Goal: Find specific page/section: Find specific page/section

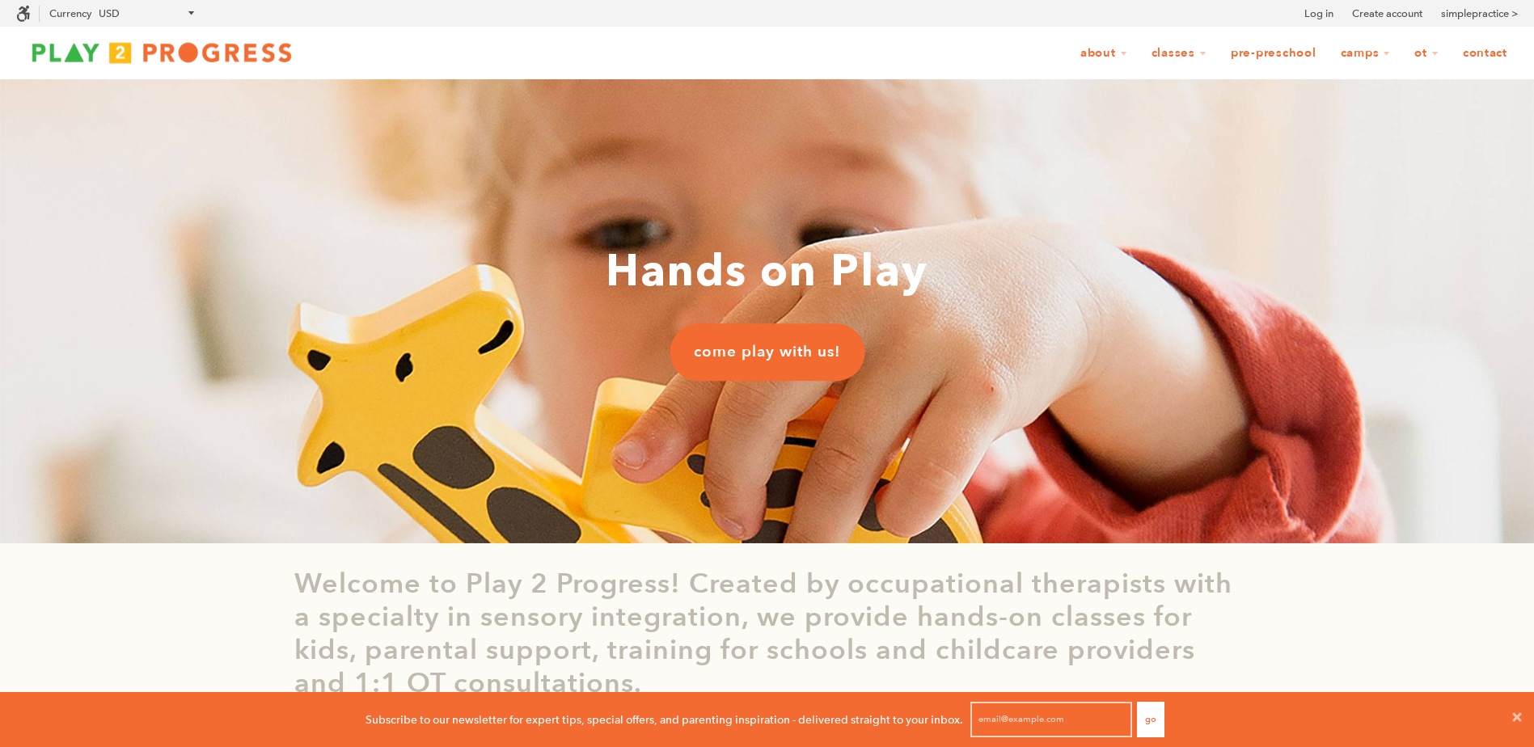
scroll to position [1, 13]
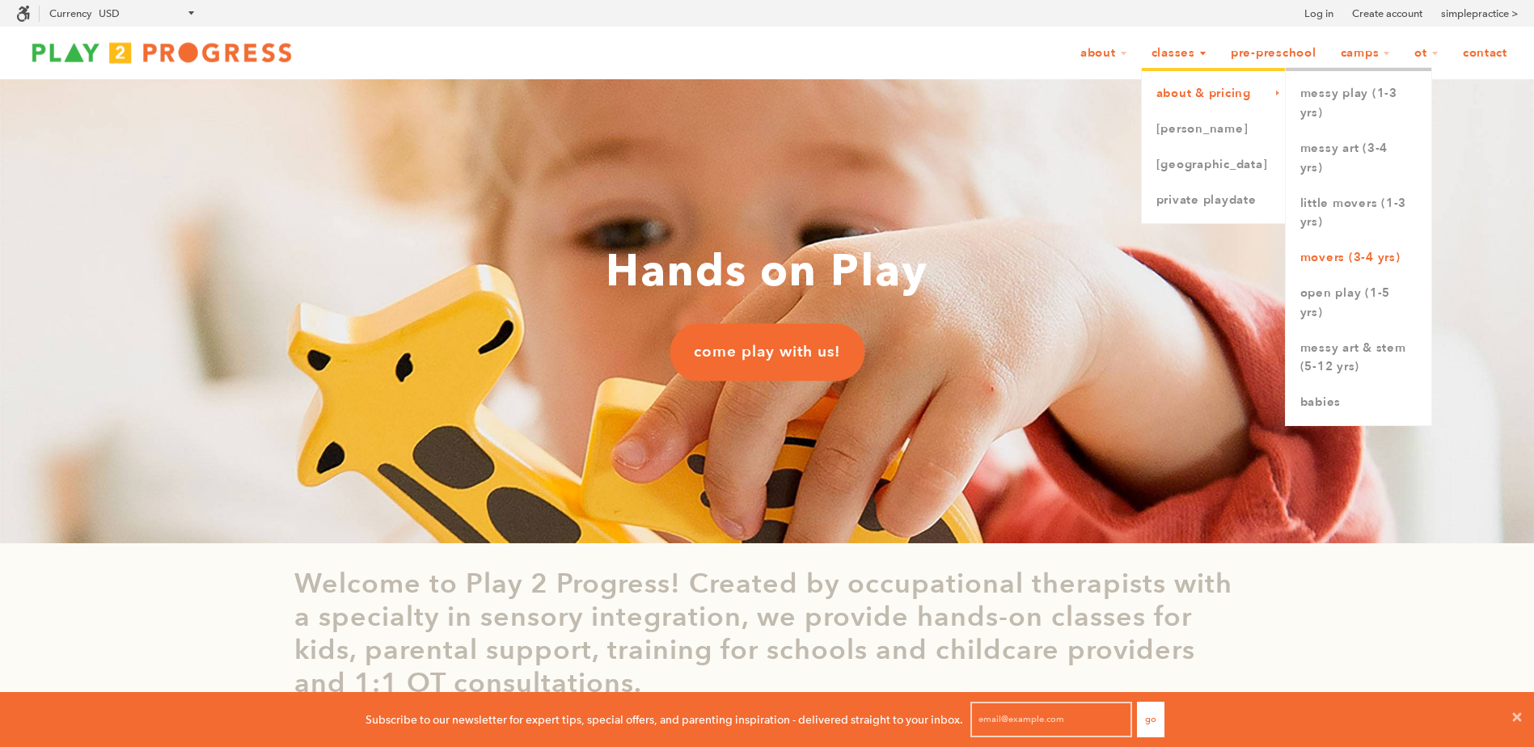
click at [1363, 256] on link "Movers (3-4 yrs)" at bounding box center [1359, 258] width 146 height 36
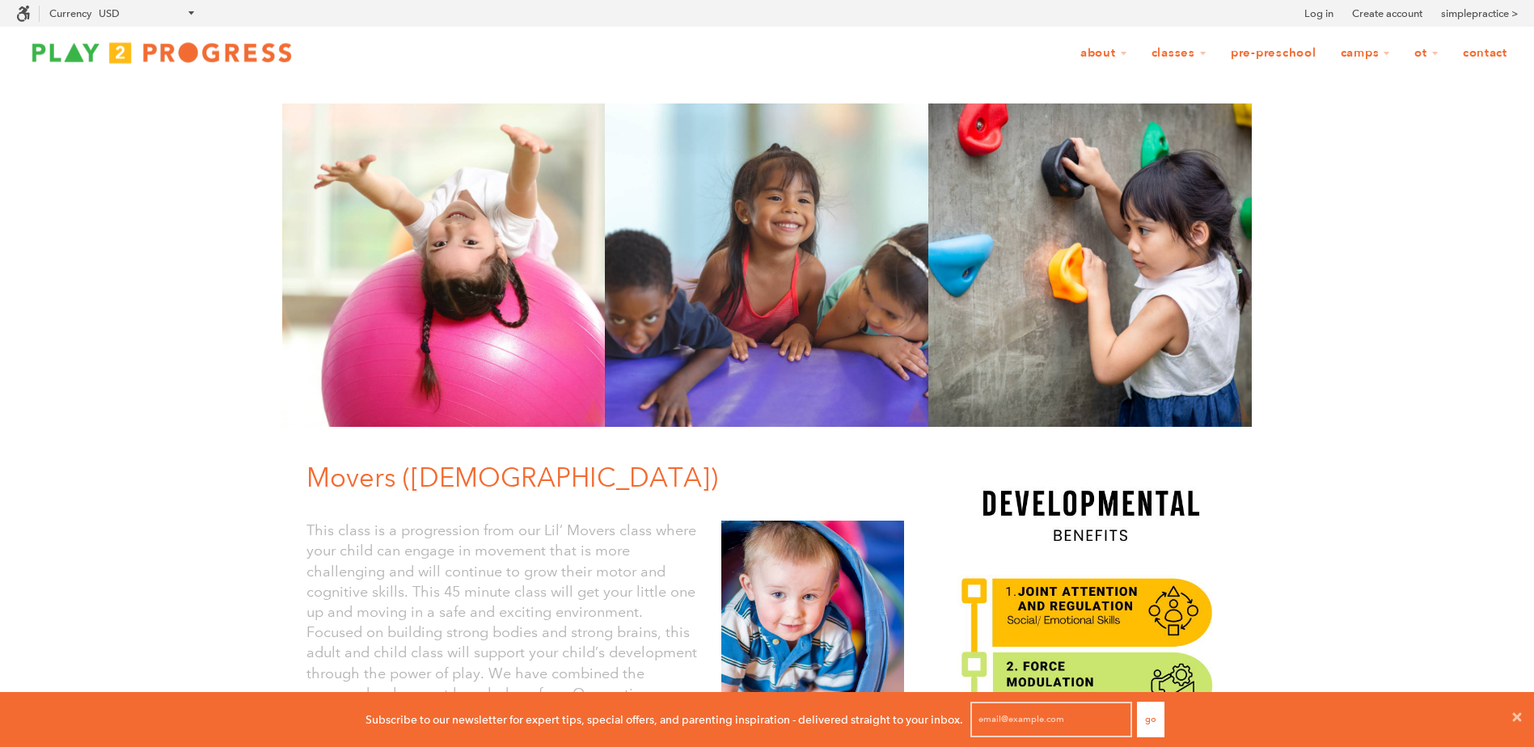
click at [1255, 50] on link "Pre-Preschool" at bounding box center [1274, 53] width 107 height 31
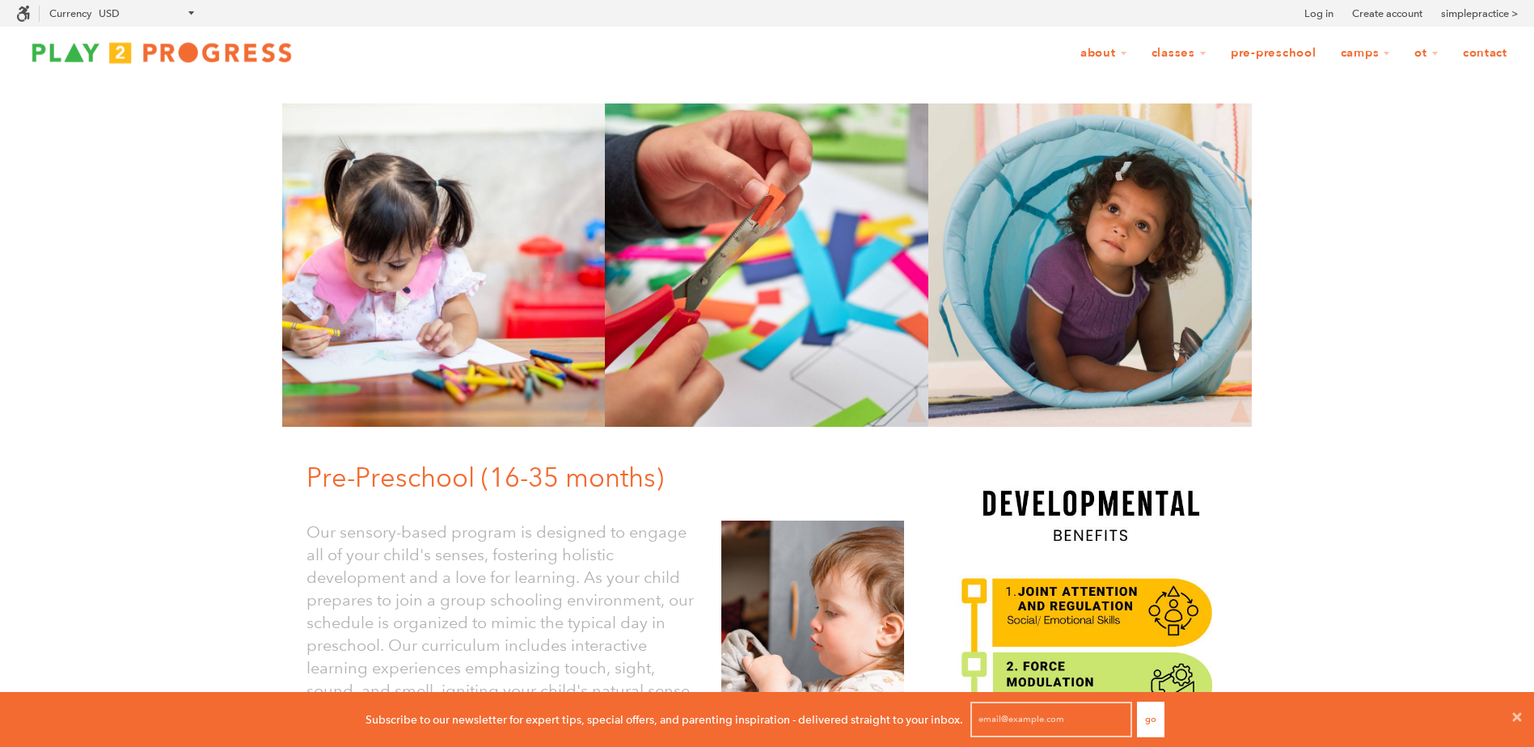
click at [1483, 50] on link "Contact" at bounding box center [1486, 53] width 66 height 31
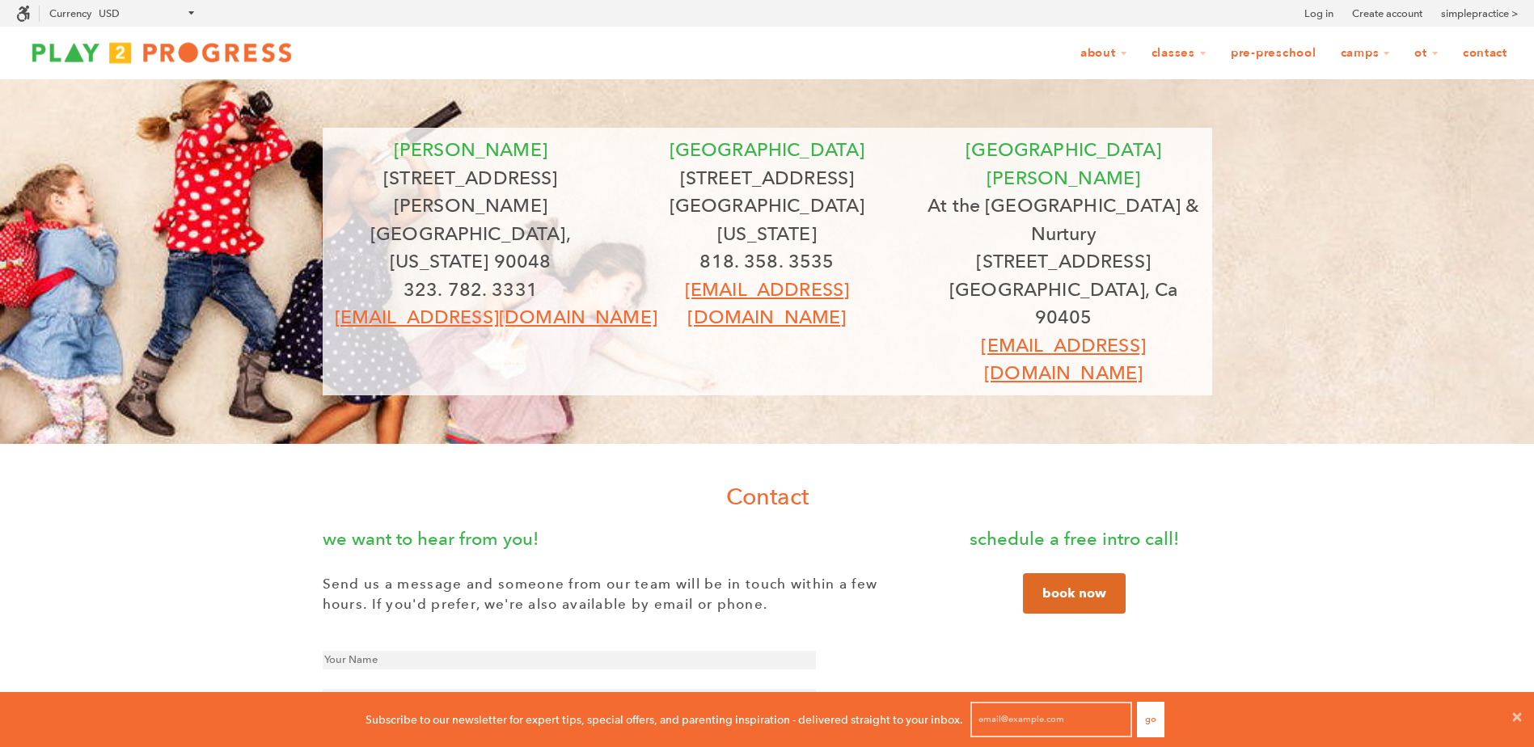
scroll to position [1, 13]
